Goal: Transaction & Acquisition: Purchase product/service

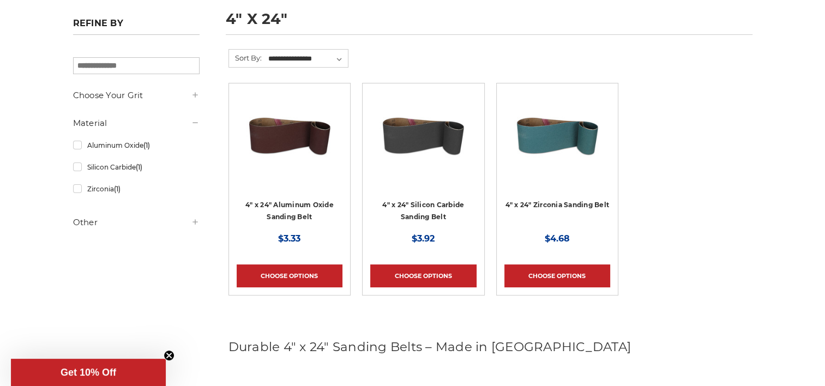
scroll to position [164, 0]
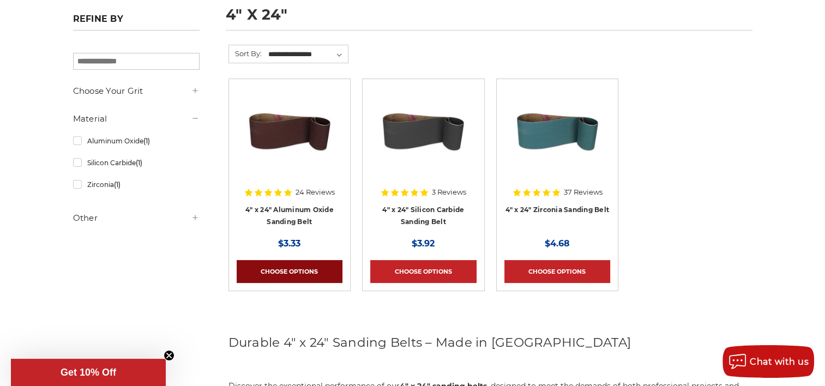
click at [278, 267] on link "Choose Options" at bounding box center [290, 271] width 106 height 23
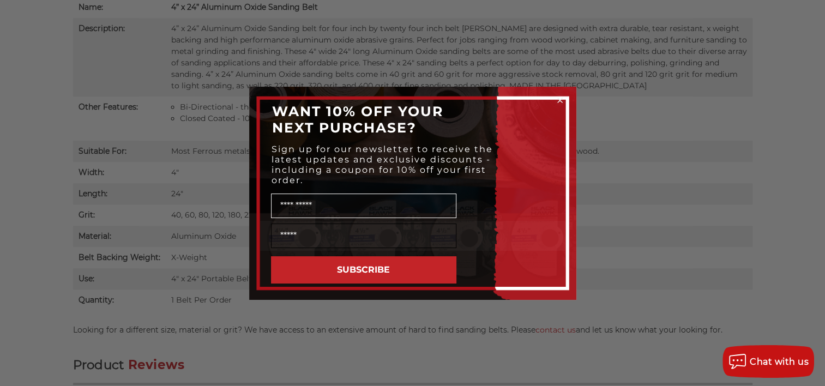
scroll to position [805, 0]
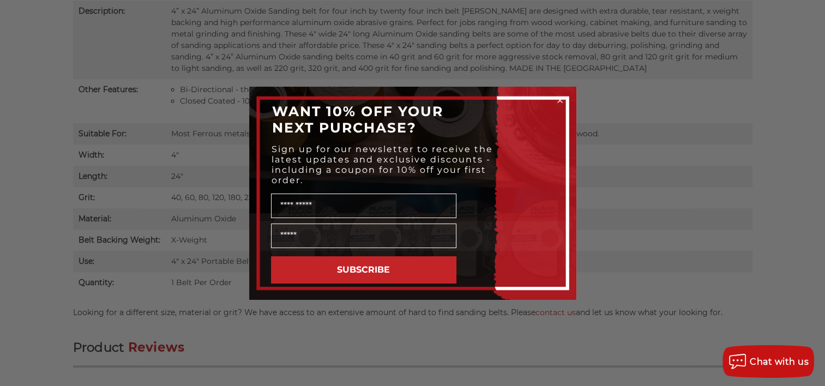
click at [689, 262] on div "Close dialog WANT 10% OFF YOUR NEXT PURCHASE? Sign up for our newsletter to rec…" at bounding box center [412, 193] width 825 height 386
click at [557, 96] on circle "Close dialog" at bounding box center [559, 100] width 10 height 10
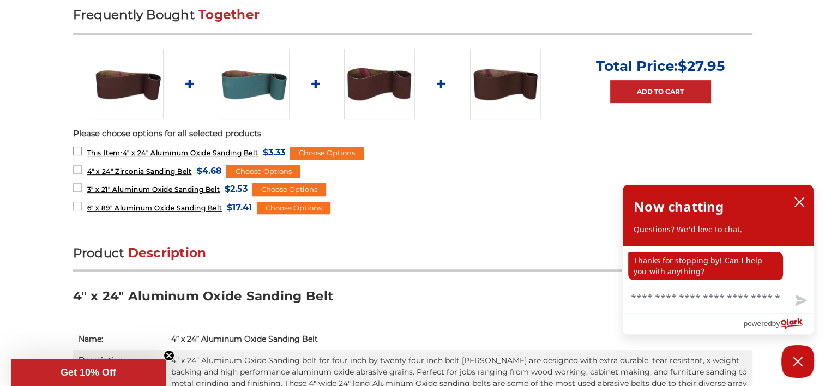
scroll to position [436, 0]
